Goal: Check status: Check status

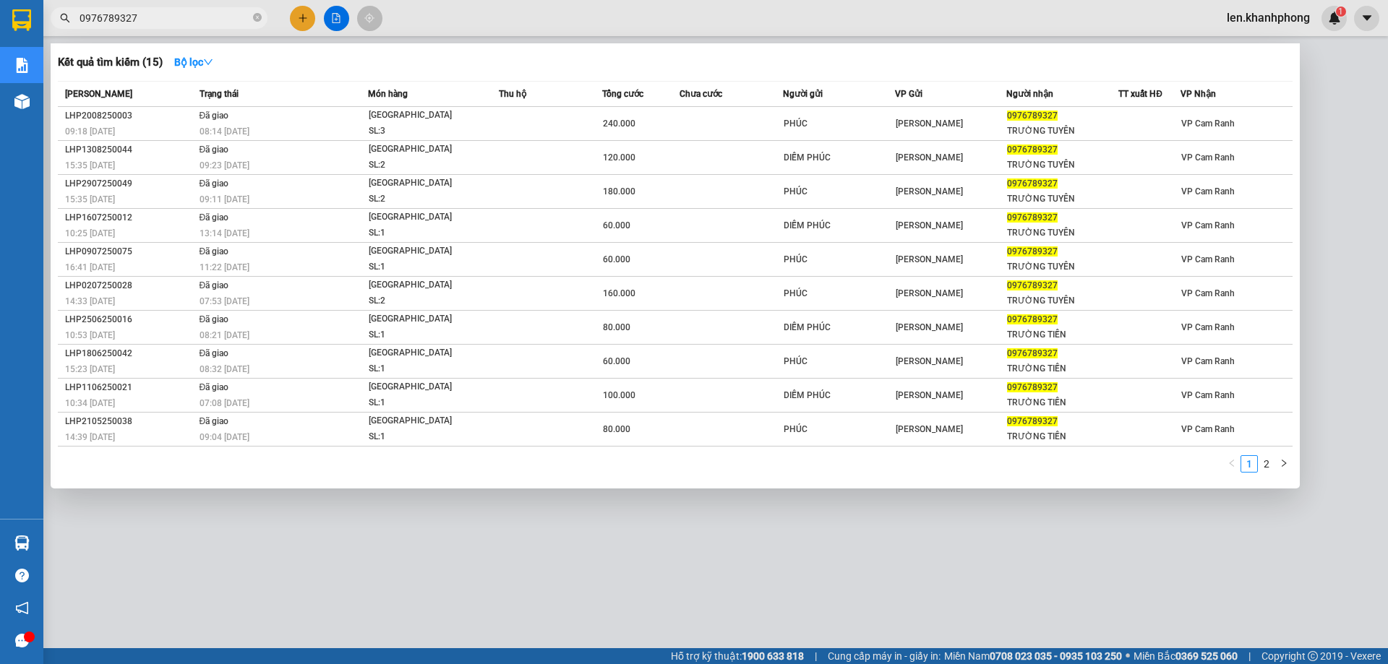
click at [380, 541] on div at bounding box center [694, 332] width 1388 height 664
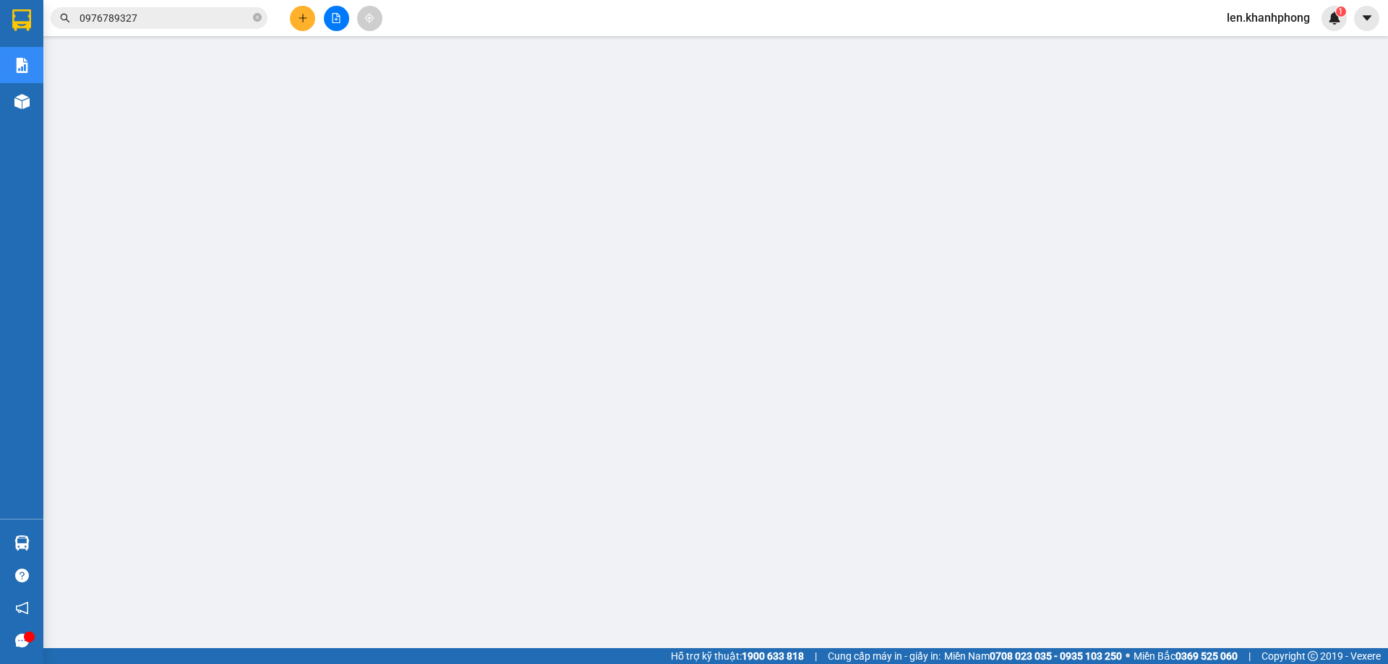
click at [138, 30] on div "Kết quả tìm kiếm ( 15 ) Bộ lọc Mã ĐH Trạng thái Món hàng Thu hộ Tổng cước Chưa …" at bounding box center [141, 18] width 282 height 25
click at [147, 20] on input "0976789327" at bounding box center [165, 18] width 171 height 16
click at [132, 20] on input "text" at bounding box center [165, 18] width 171 height 16
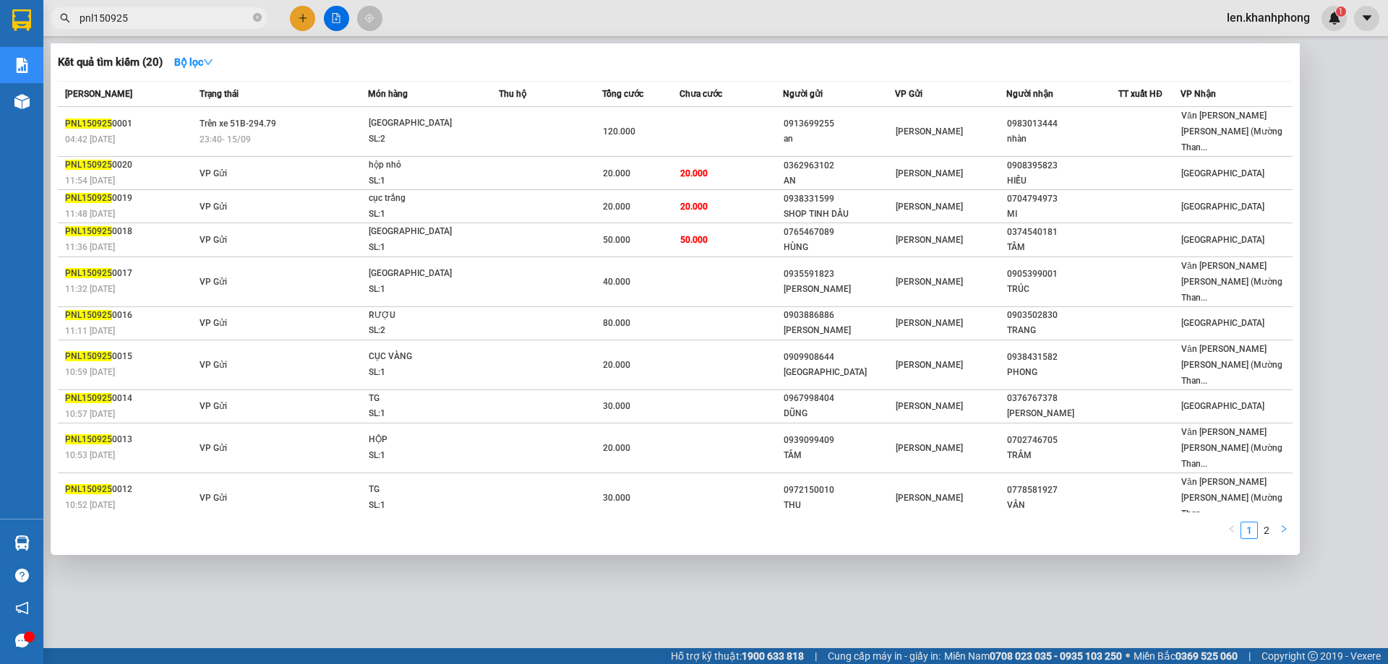
click at [1280, 525] on icon "right" at bounding box center [1284, 529] width 9 height 9
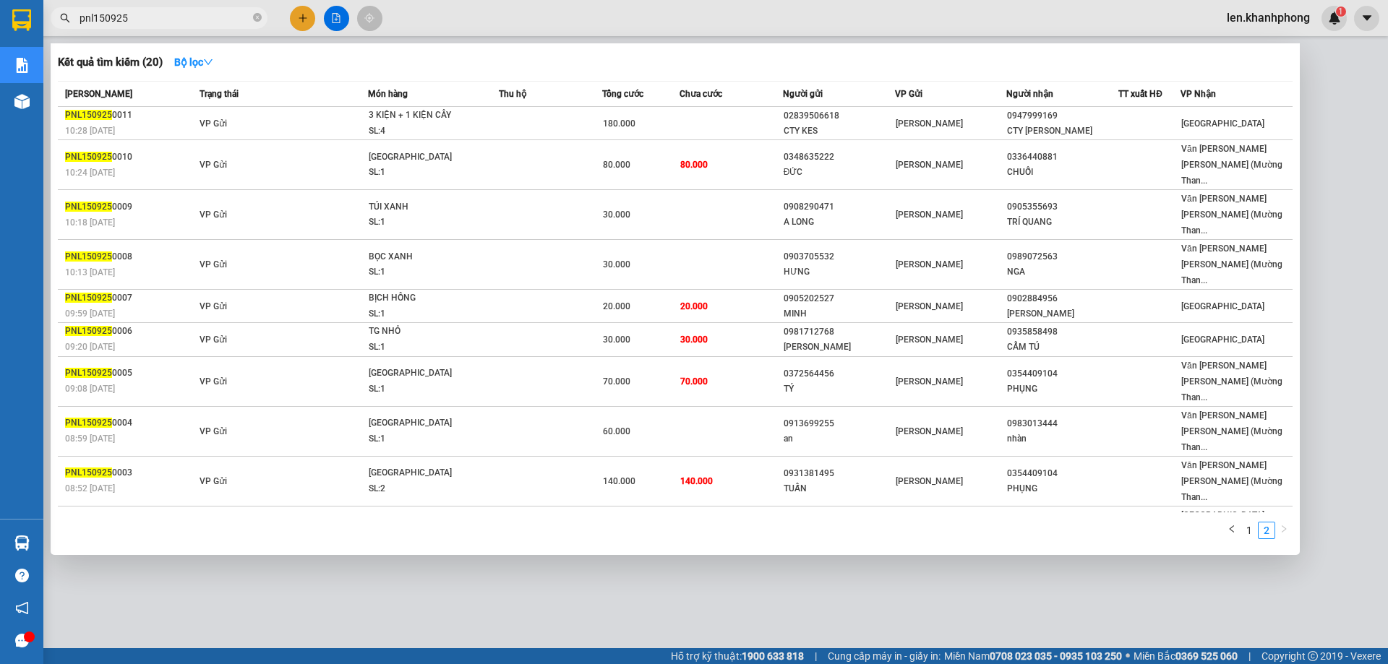
drag, startPoint x: 94, startPoint y: 12, endPoint x: 71, endPoint y: 14, distance: 23.3
click at [71, 14] on span "pnl150925" at bounding box center [159, 18] width 217 height 22
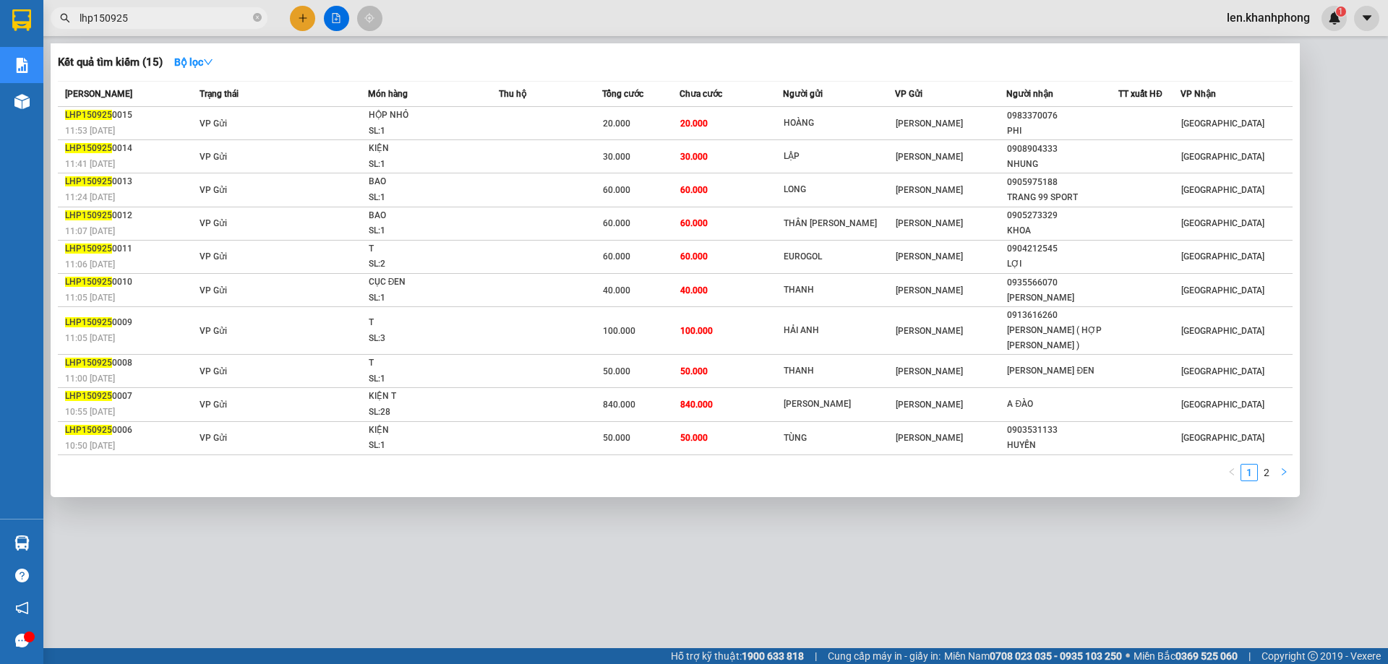
type input "lhp150925"
click at [1285, 468] on icon "right" at bounding box center [1284, 472] width 9 height 9
click at [1230, 468] on icon "left" at bounding box center [1232, 472] width 9 height 9
click at [1176, 552] on div at bounding box center [694, 332] width 1388 height 664
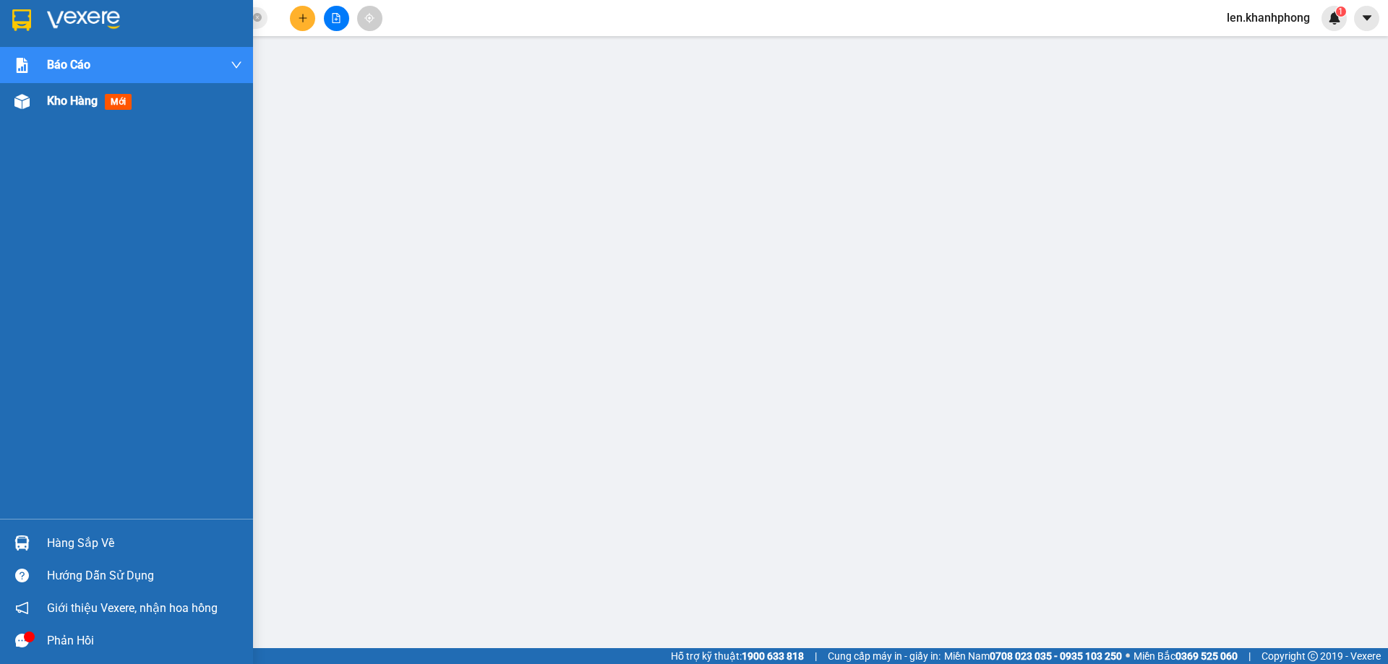
click at [80, 108] on span "Kho hàng" at bounding box center [72, 101] width 51 height 14
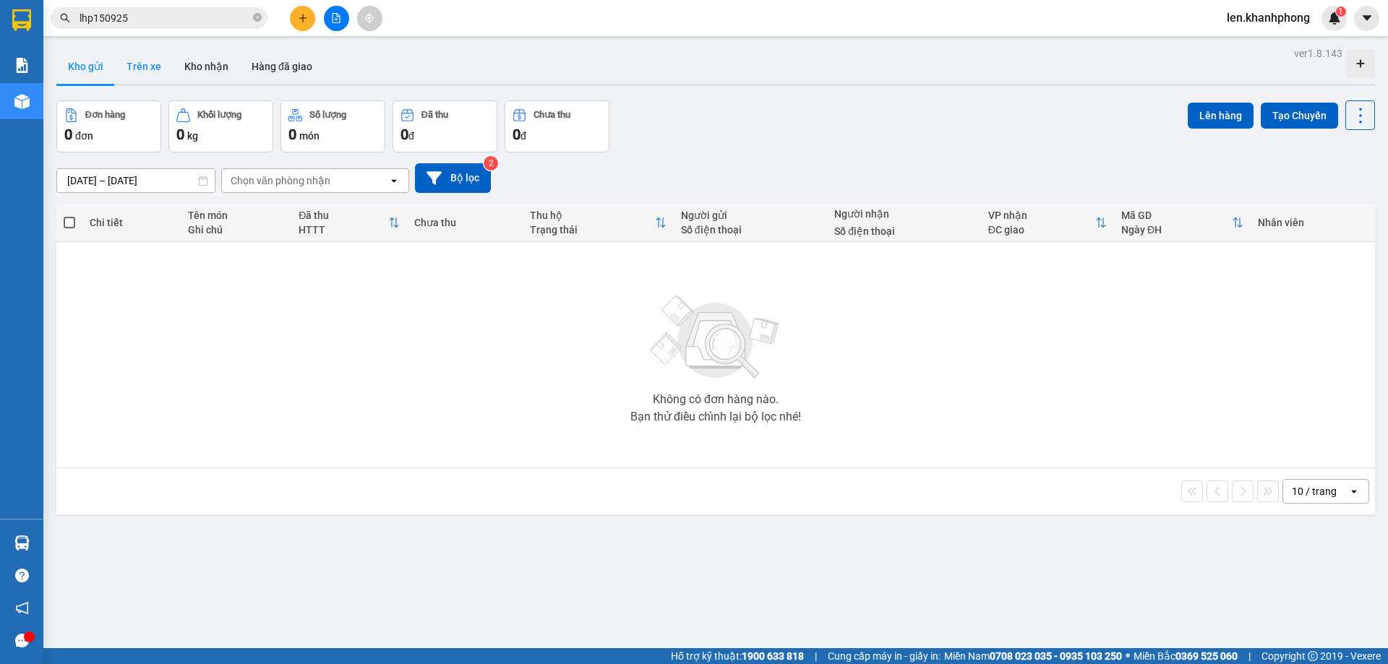
click at [125, 68] on button "Trên xe" at bounding box center [144, 66] width 58 height 35
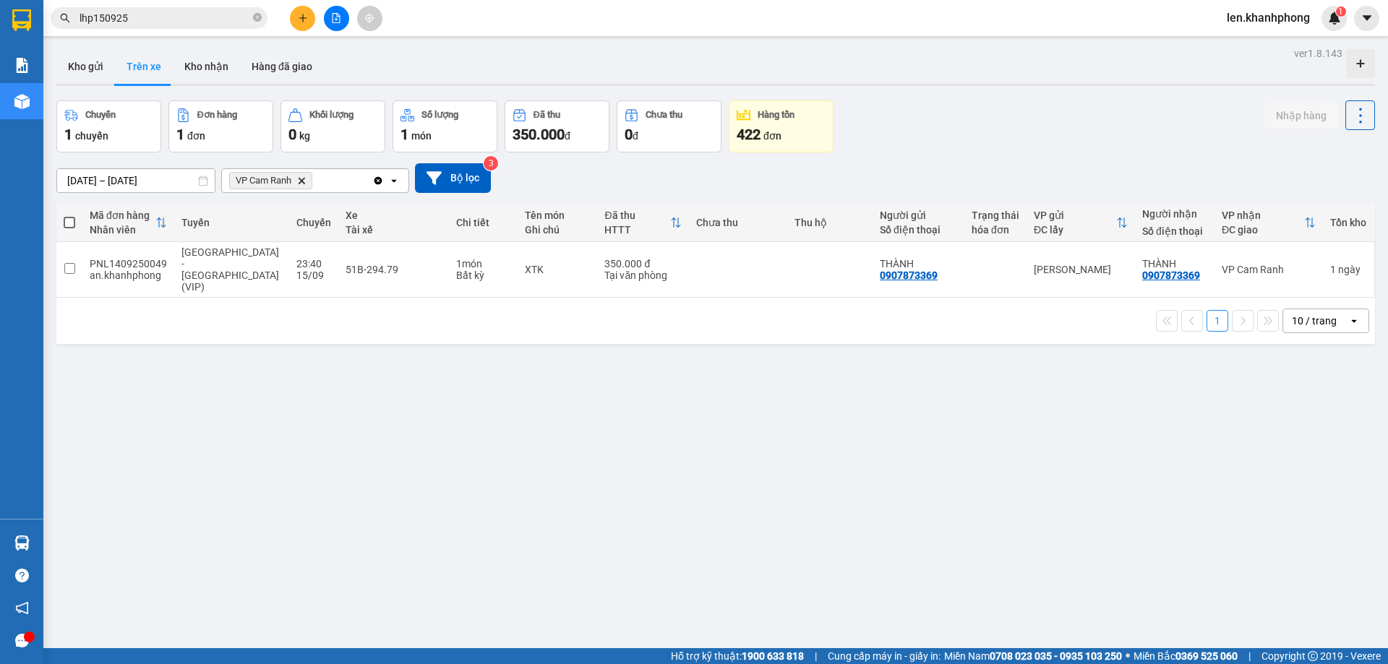
click at [298, 184] on span "VP Cam Ranh Delete" at bounding box center [270, 180] width 83 height 17
click at [303, 182] on icon "VP Cam Ranh, close by backspace" at bounding box center [302, 180] width 7 height 7
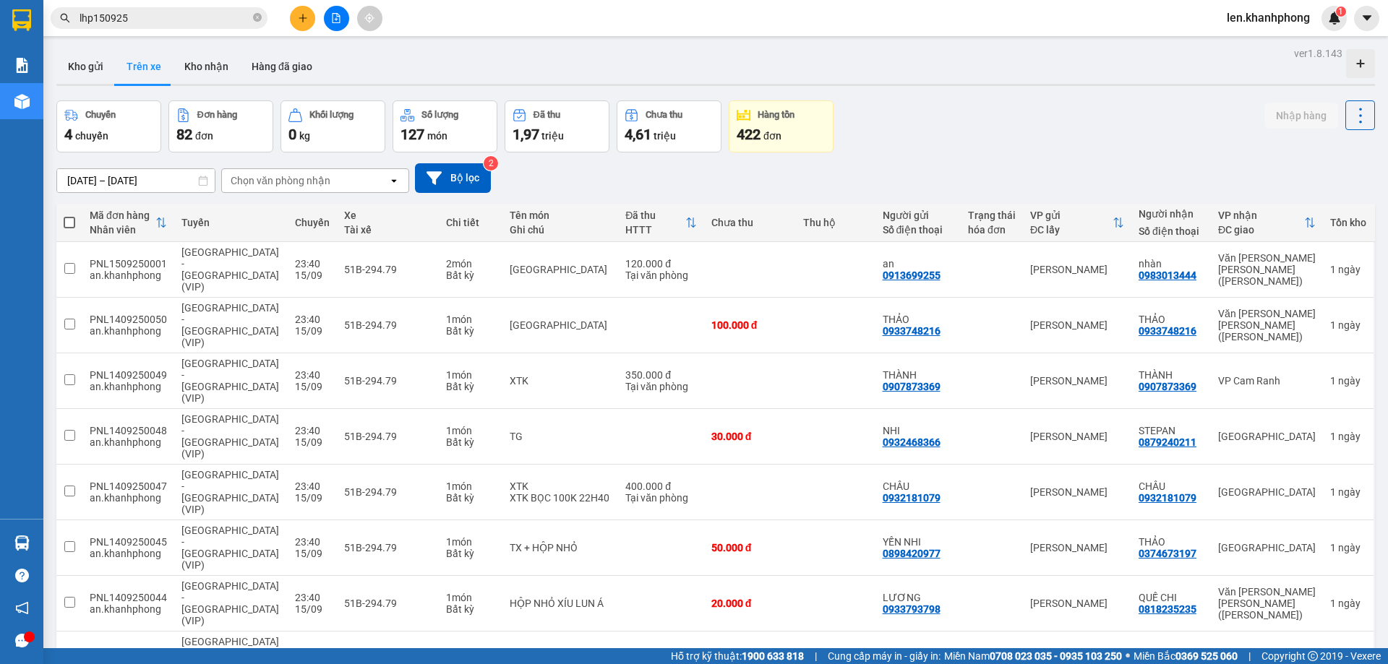
click at [393, 181] on icon "open" at bounding box center [394, 181] width 12 height 12
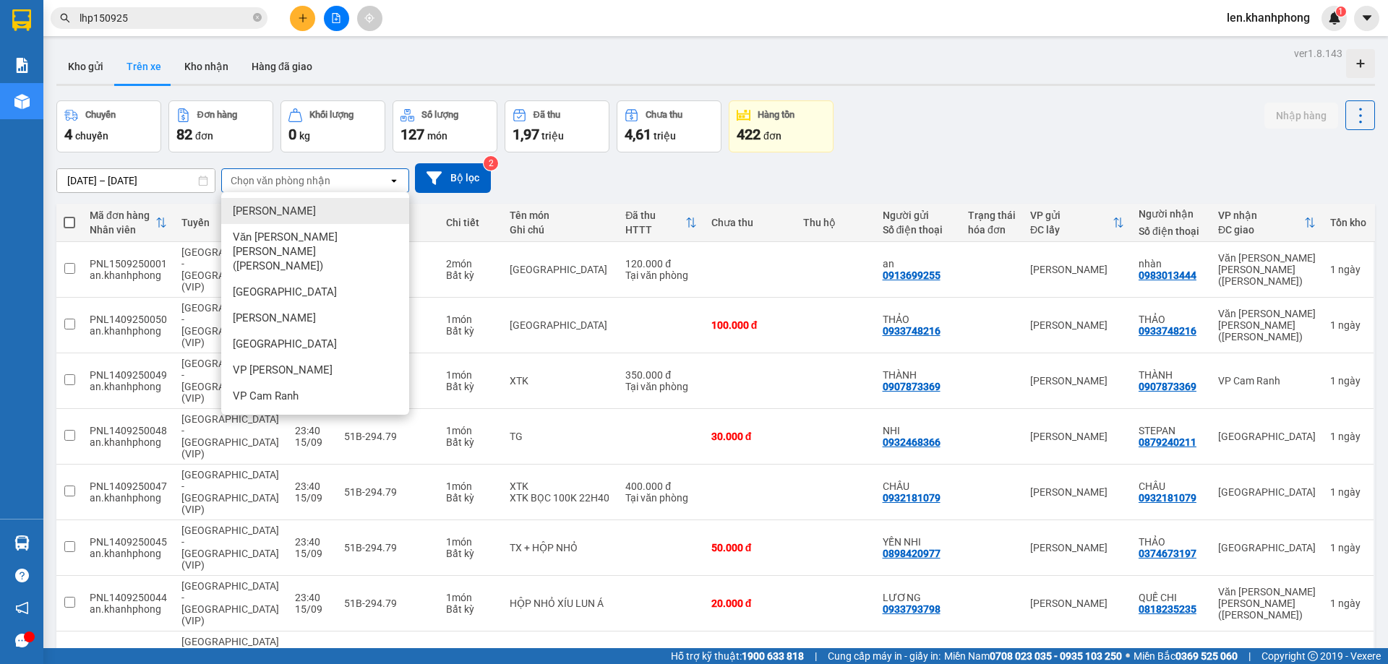
click at [308, 211] on div "[PERSON_NAME]" at bounding box center [315, 211] width 188 height 26
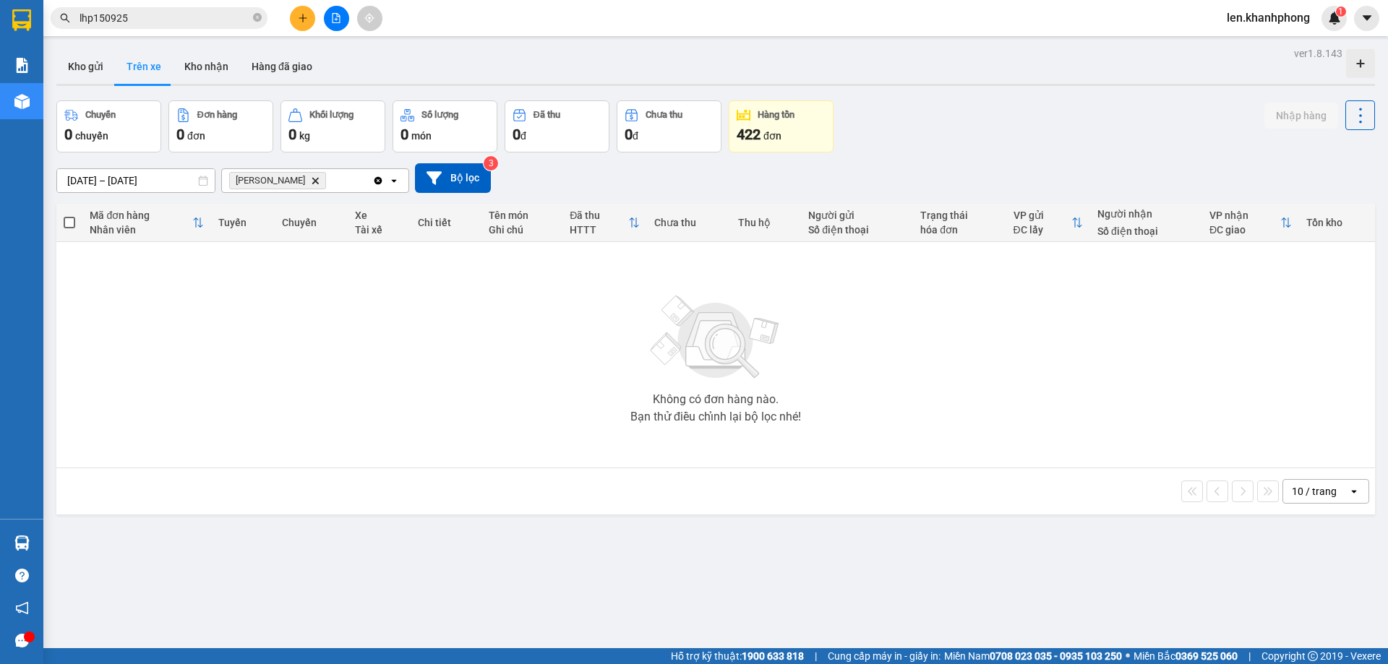
click at [377, 183] on icon "Clear all" at bounding box center [378, 180] width 8 height 8
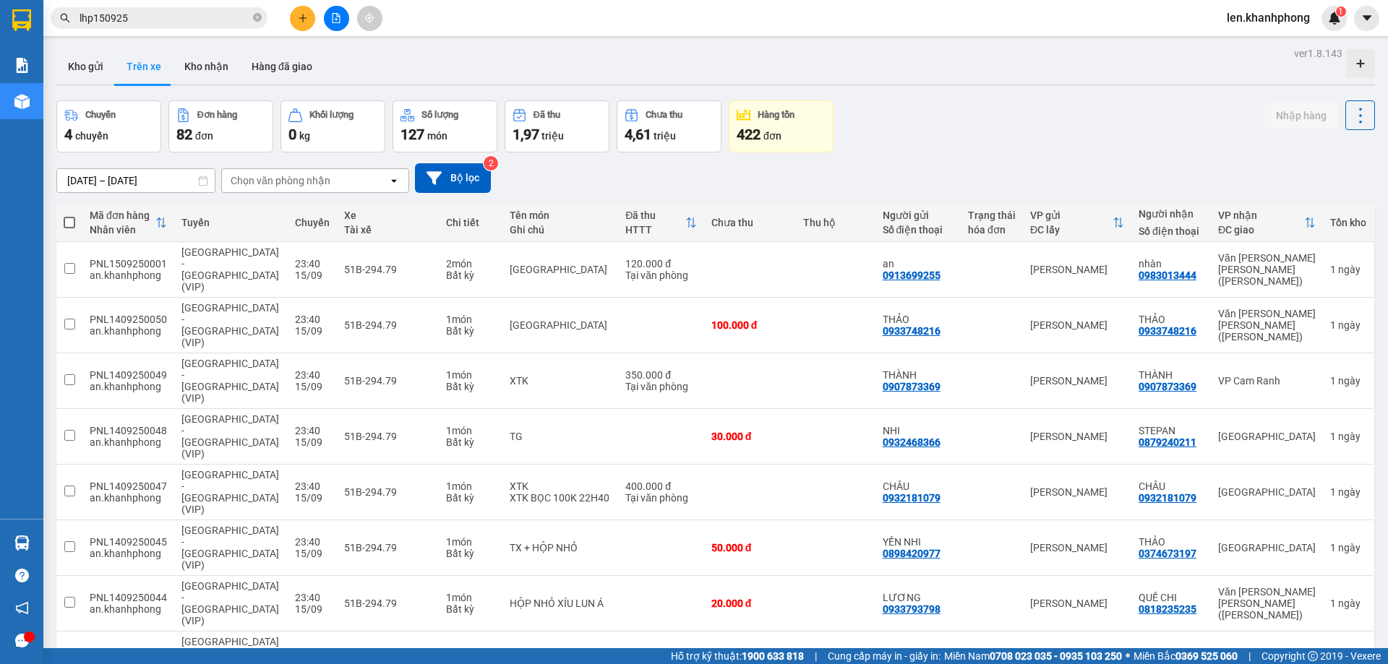
click at [390, 180] on icon "open" at bounding box center [394, 181] width 12 height 12
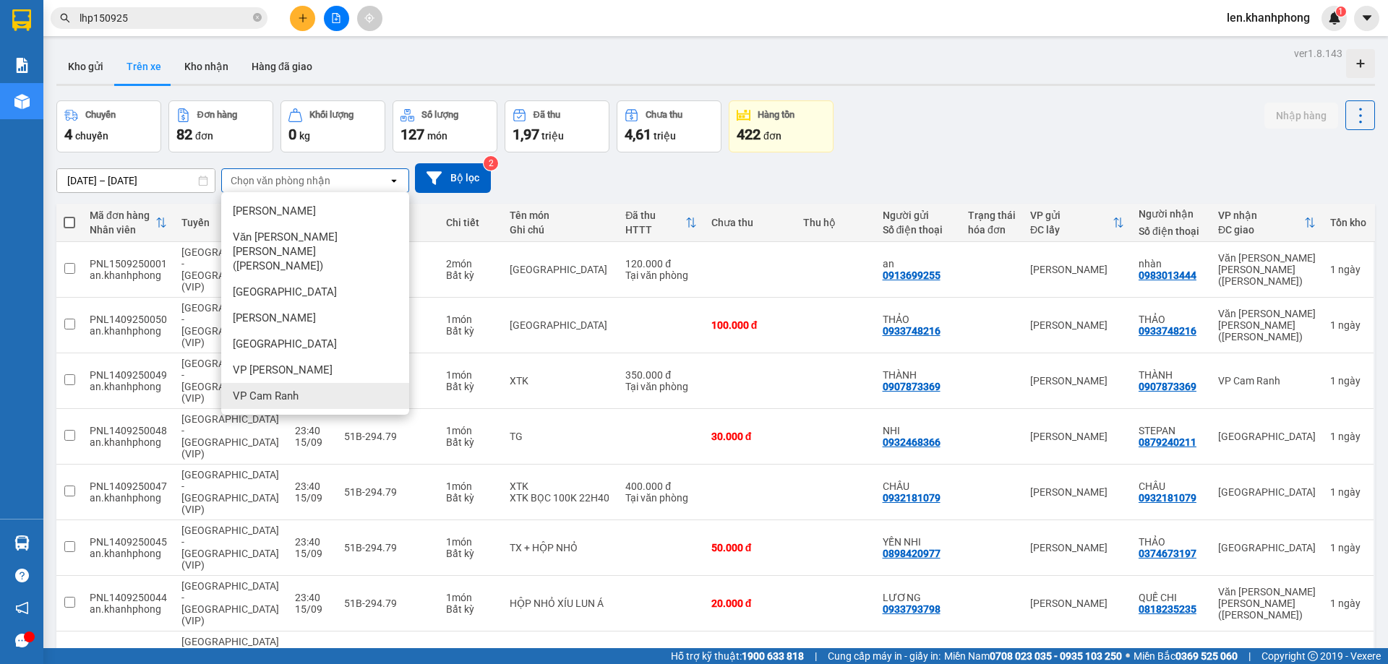
click at [268, 383] on div "VP Cam Ranh" at bounding box center [315, 396] width 188 height 26
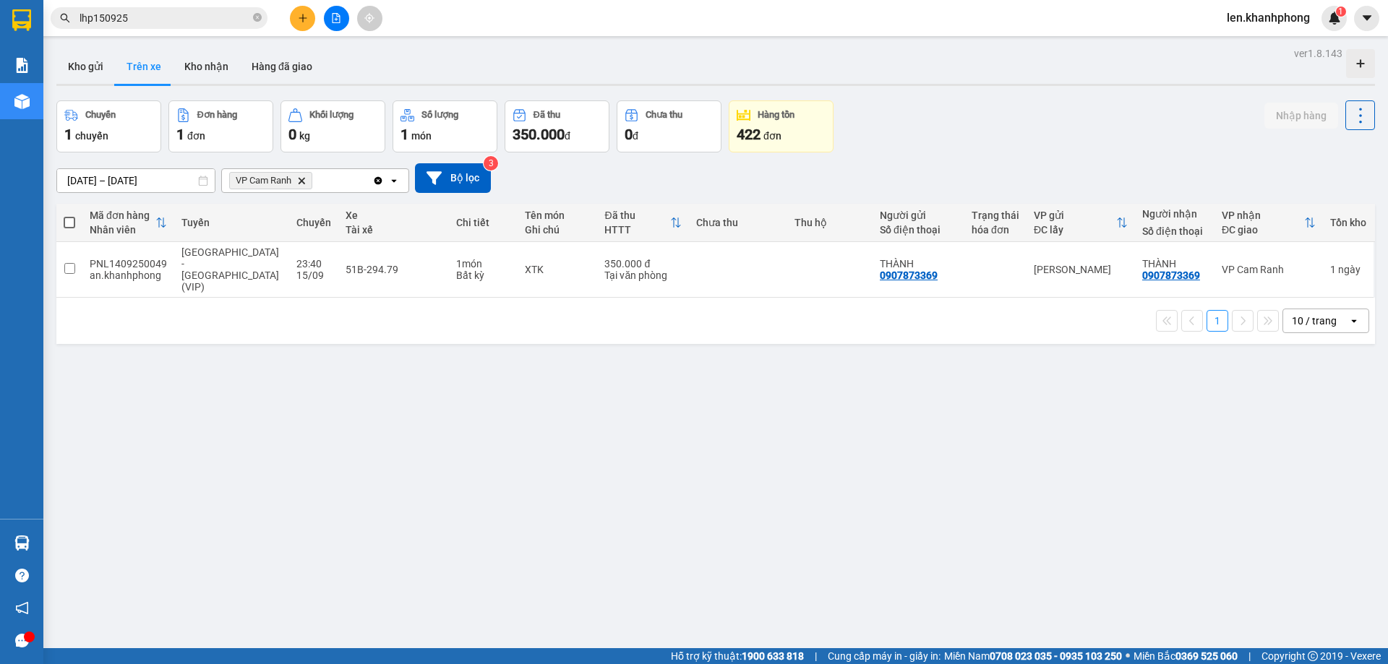
click at [306, 182] on icon "Delete" at bounding box center [301, 180] width 9 height 9
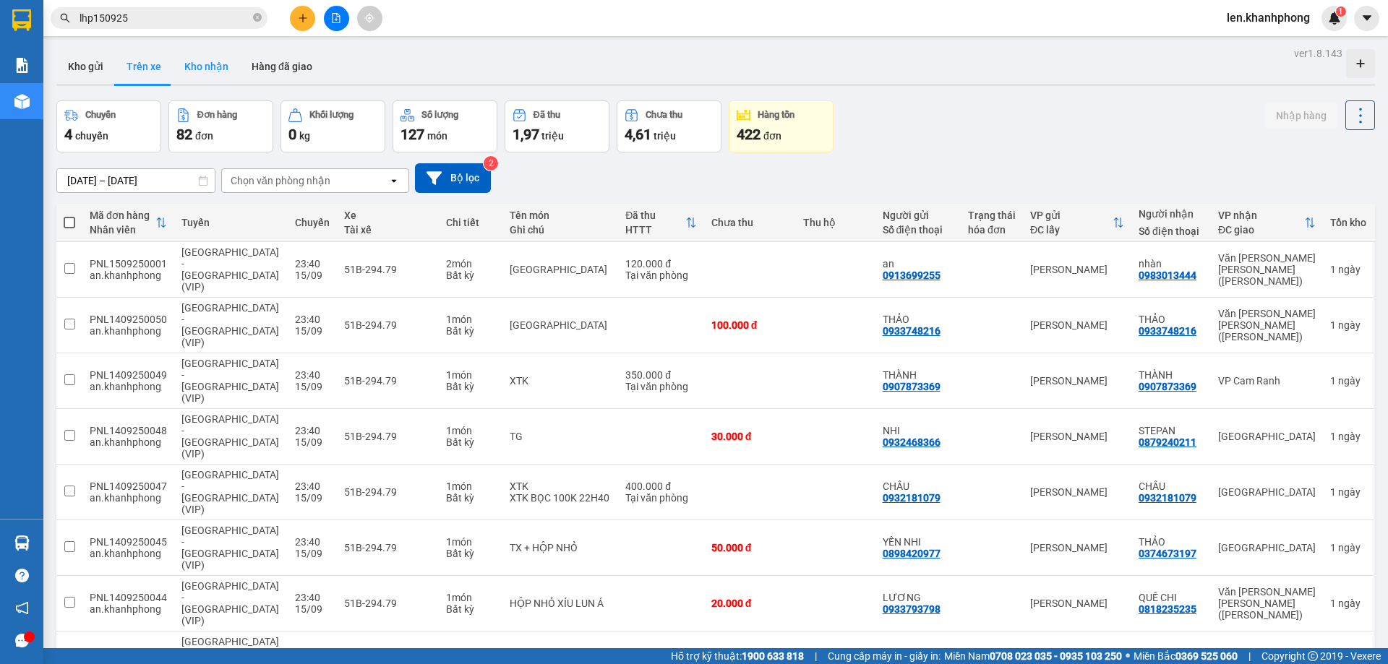
click at [205, 72] on button "Kho nhận" at bounding box center [206, 66] width 67 height 35
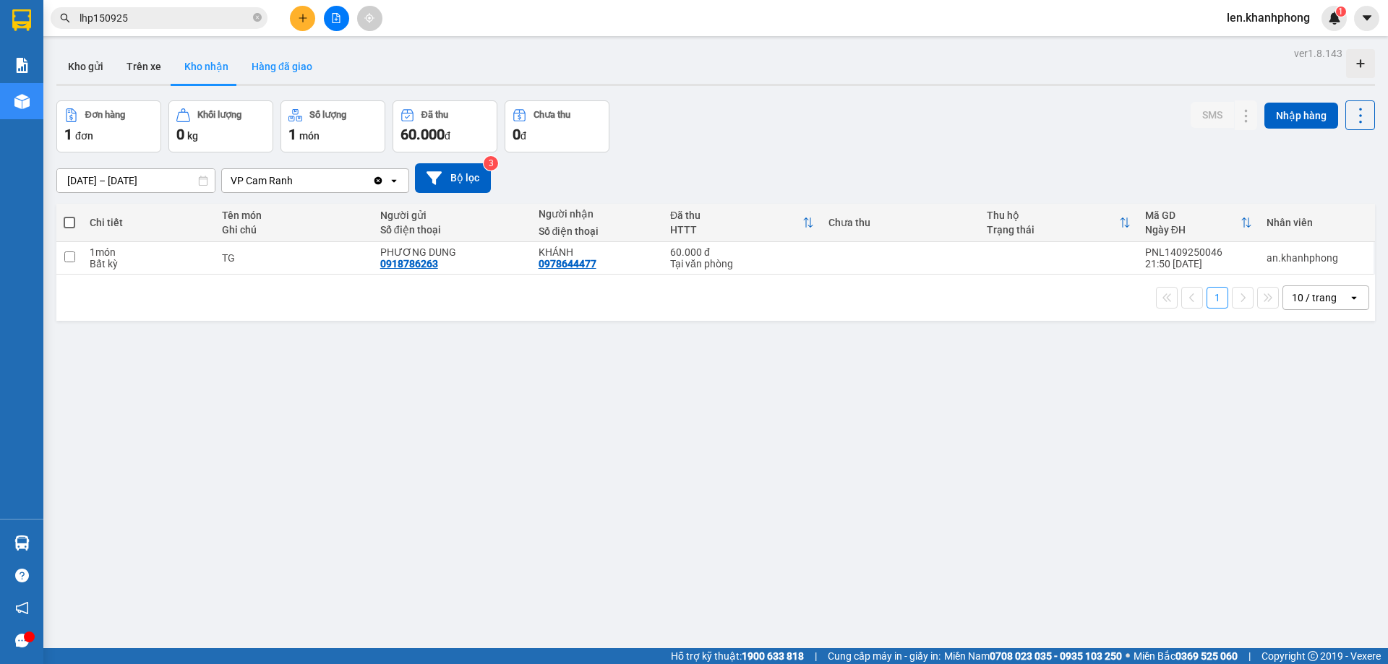
click at [296, 77] on button "Hàng đã giao" at bounding box center [282, 66] width 84 height 35
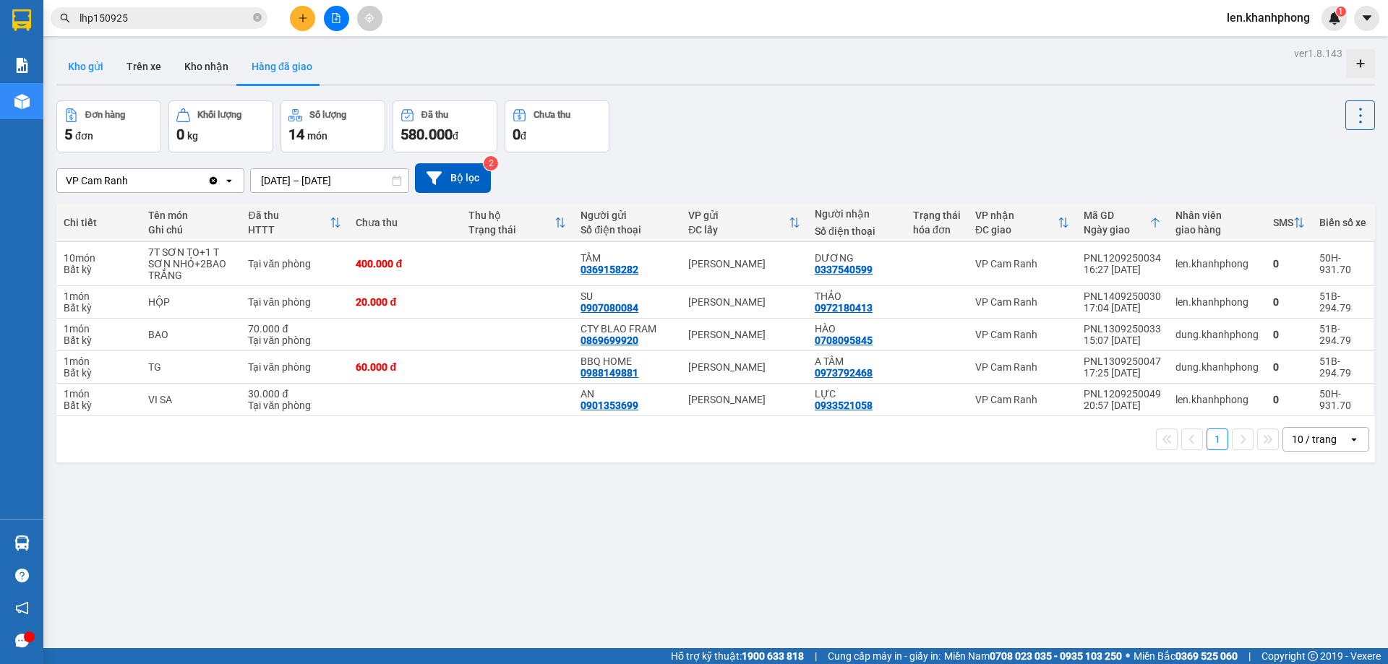
click at [98, 68] on button "Kho gửi" at bounding box center [85, 66] width 59 height 35
